Goal: Task Accomplishment & Management: Use online tool/utility

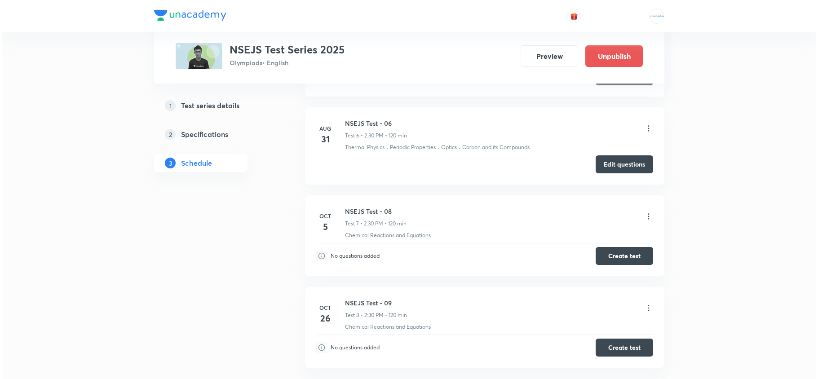
scroll to position [930, 0]
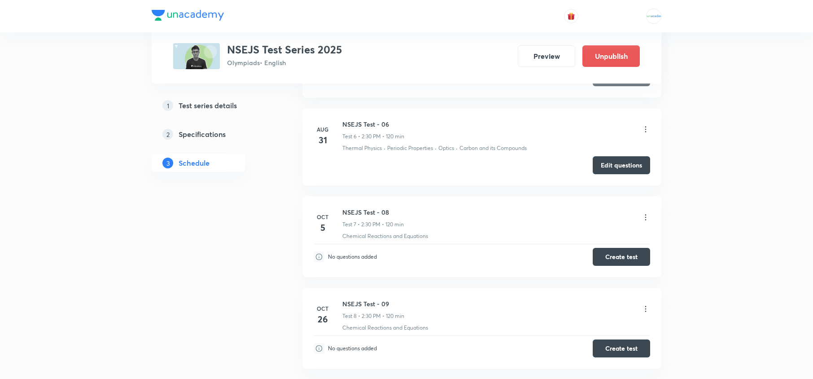
click at [647, 220] on icon at bounding box center [646, 217] width 9 height 9
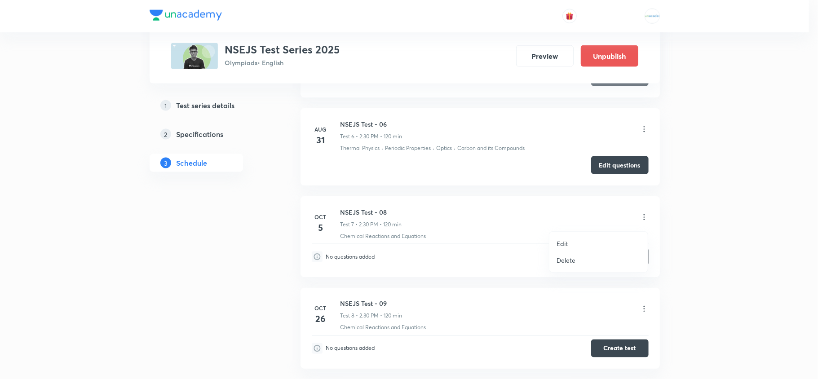
click at [594, 260] on li "Delete" at bounding box center [598, 260] width 98 height 17
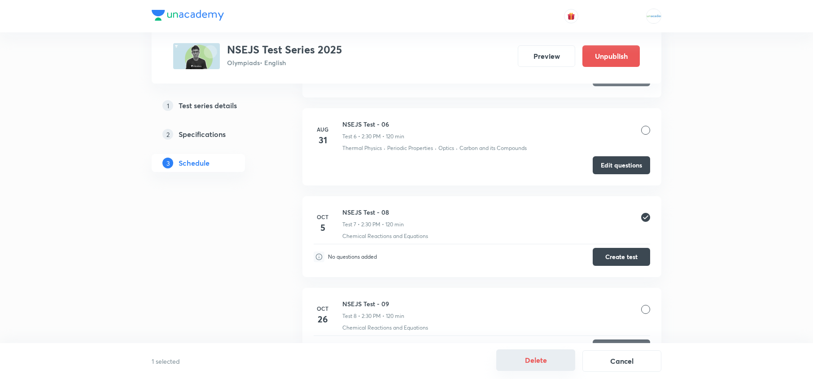
click at [551, 361] on button "Delete" at bounding box center [536, 360] width 79 height 22
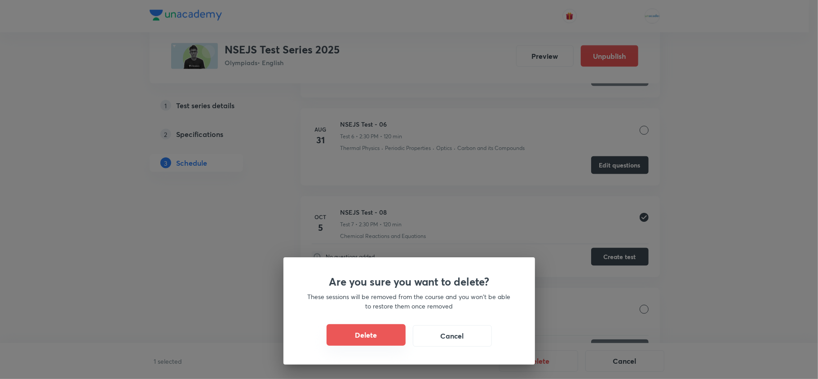
click at [382, 335] on button "Delete" at bounding box center [365, 335] width 79 height 22
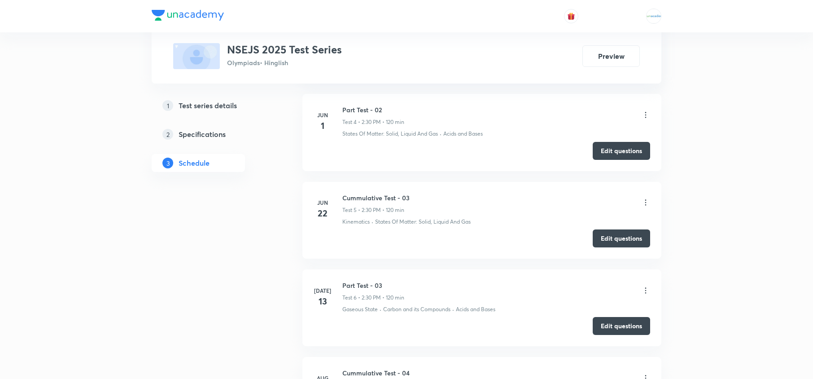
scroll to position [673, 0]
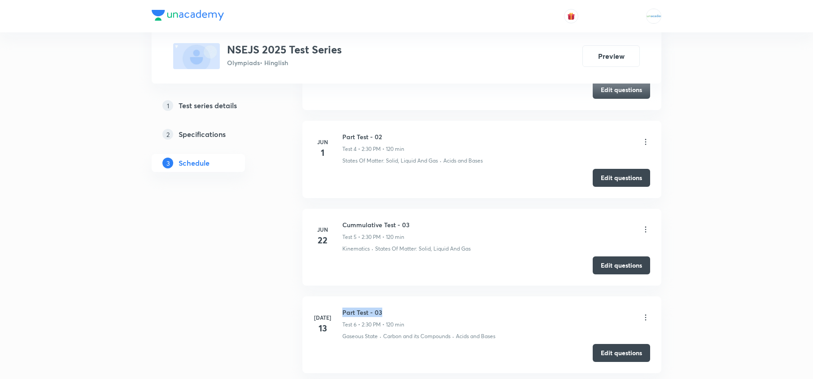
drag, startPoint x: 386, startPoint y: 318, endPoint x: 342, endPoint y: 306, distance: 46.0
click at [342, 306] on li "Jul 13 Part Test - 03 Test 6 • 2:30 PM • 120 min Gaseous State · Carbon and its…" at bounding box center [482, 334] width 359 height 77
copy h6 "Part Test - 03"
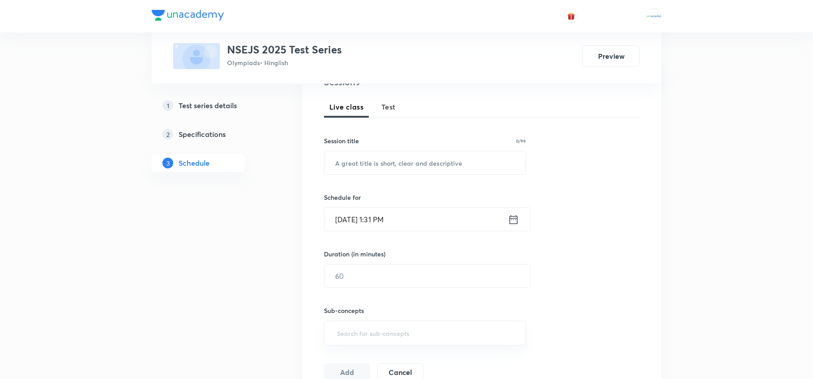
scroll to position [0, 0]
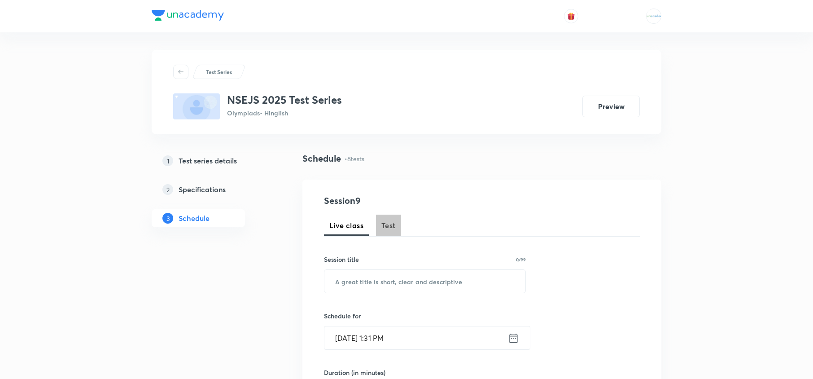
click at [391, 229] on span "Test" at bounding box center [389, 225] width 14 height 11
click at [381, 282] on input "text" at bounding box center [425, 281] width 201 height 23
paste input "Part Test - 03"
type input "Part Test - 04"
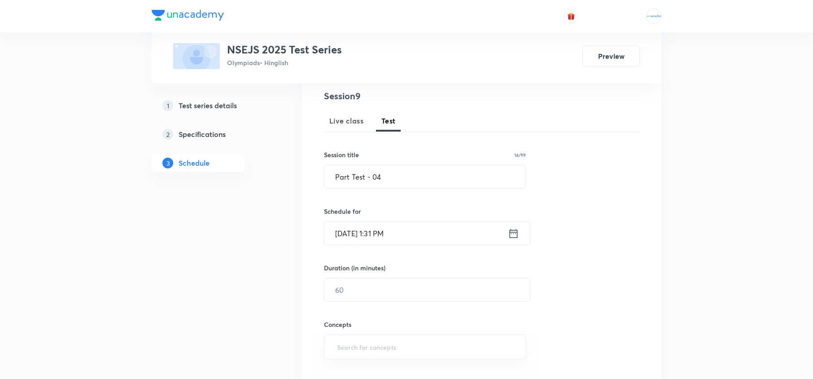
scroll to position [107, 0]
click at [514, 234] on icon at bounding box center [513, 231] width 11 height 13
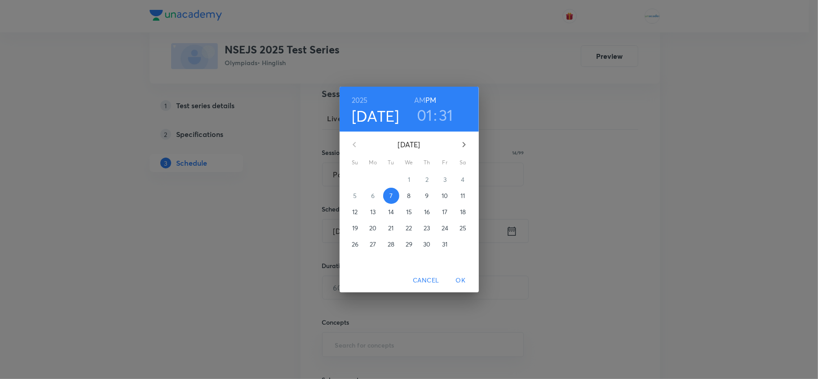
click at [353, 212] on p "12" at bounding box center [354, 211] width 5 height 9
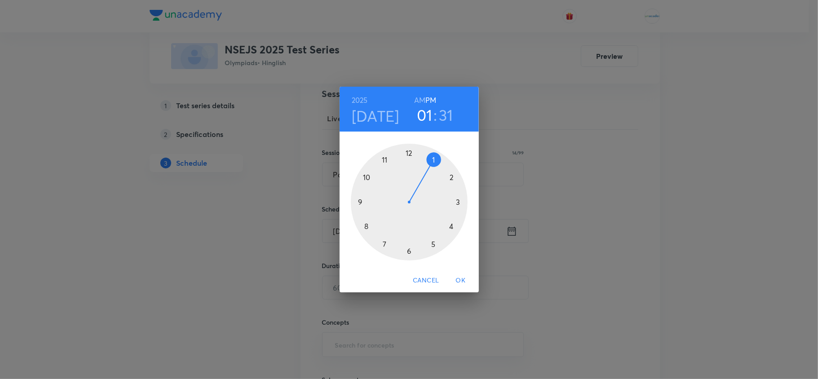
click at [450, 180] on div at bounding box center [409, 202] width 117 height 117
click at [409, 252] on div at bounding box center [409, 202] width 117 height 117
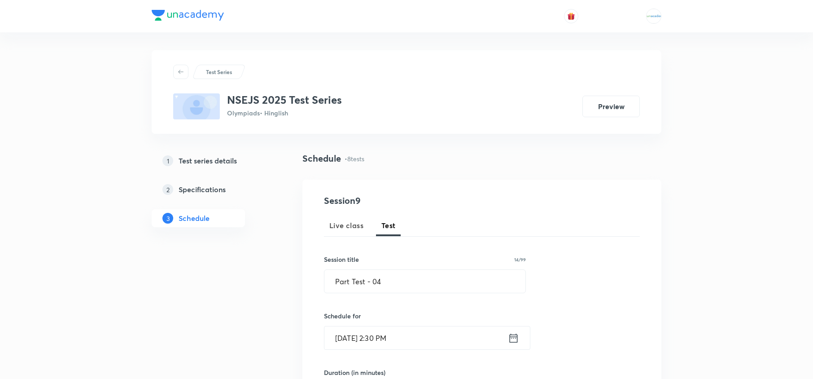
scroll to position [160, 0]
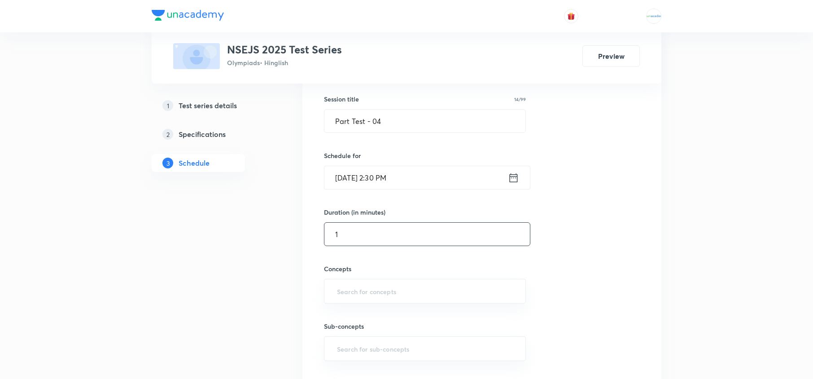
click at [365, 238] on input "1" at bounding box center [428, 234] width 206 height 23
type input "120"
click at [371, 291] on input "text" at bounding box center [425, 291] width 180 height 17
type input "a"
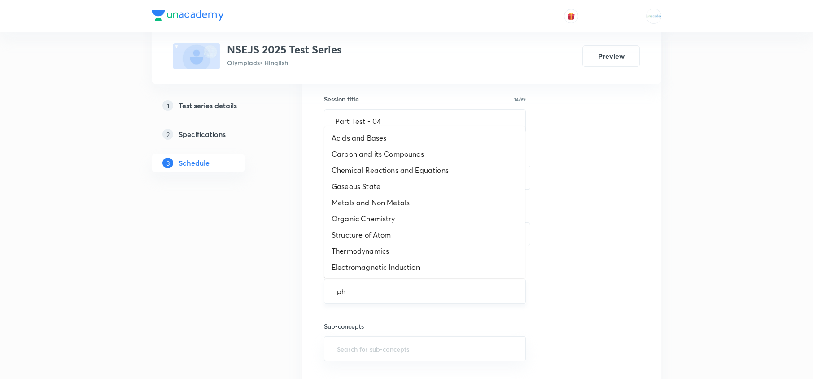
type input "phy"
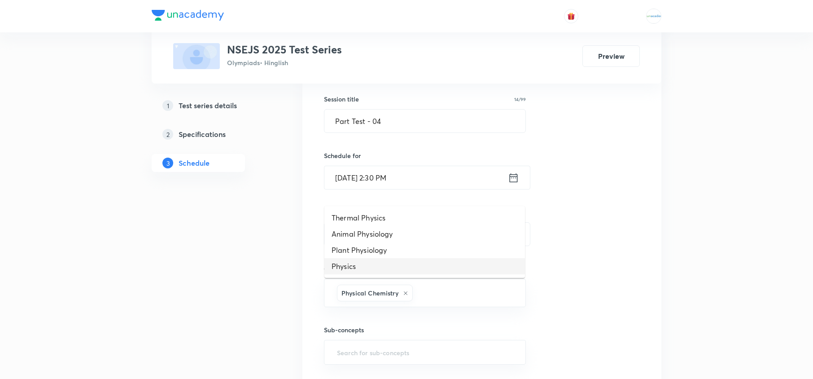
click at [378, 261] on li "Physics" at bounding box center [425, 266] width 201 height 16
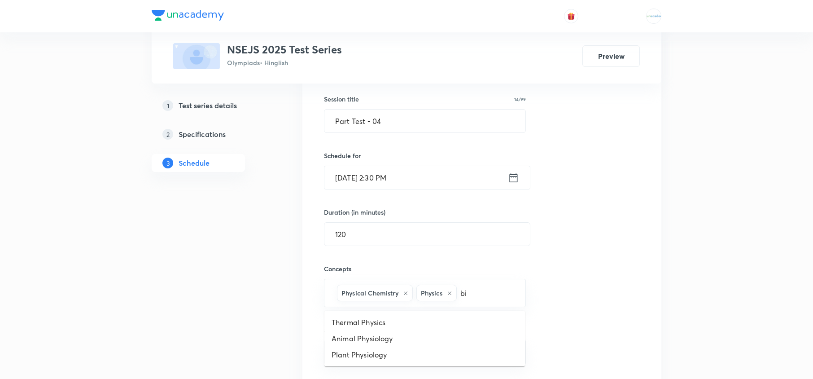
type input "bio"
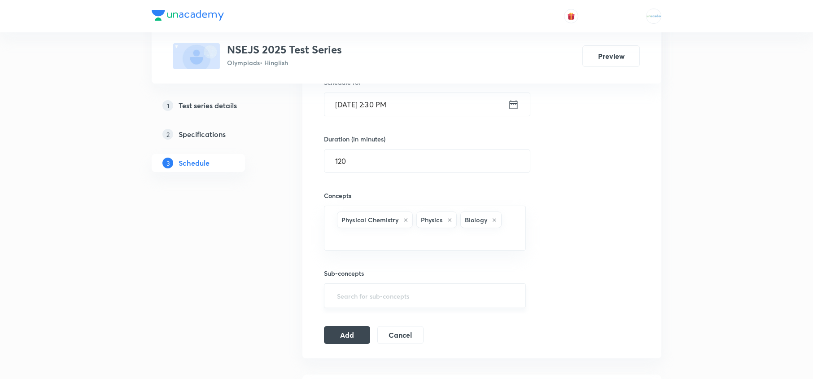
scroll to position [234, 0]
click at [400, 297] on input "text" at bounding box center [425, 295] width 180 height 17
click at [337, 325] on div "Session 9 Live class Test Session title 14/99 Part Test - 04 ​ Schedule for Oct…" at bounding box center [482, 151] width 316 height 383
click at [336, 330] on button "Add" at bounding box center [347, 334] width 46 height 18
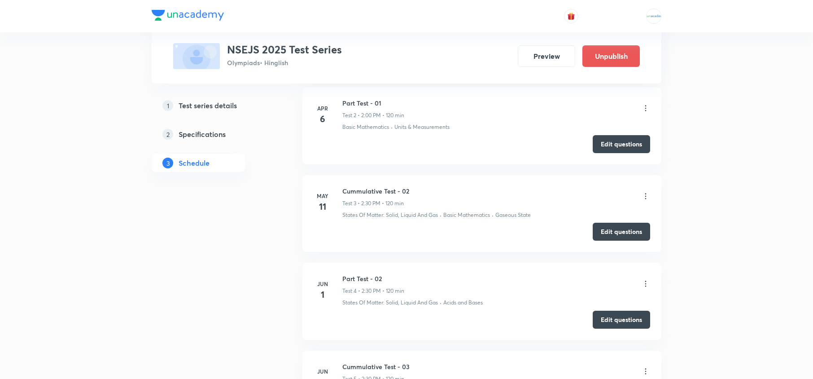
scroll to position [724, 0]
